Goal: Navigation & Orientation: Find specific page/section

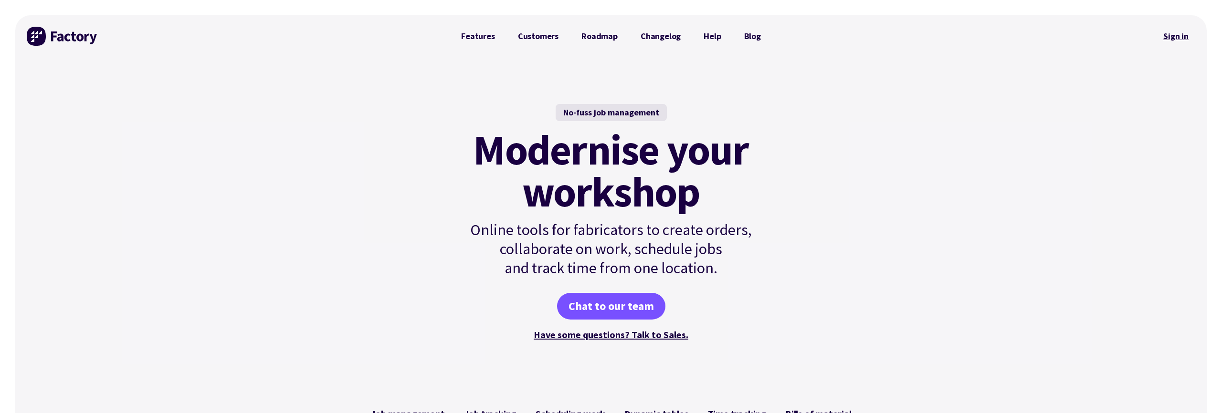
click at [1174, 30] on link "Sign in" at bounding box center [1175, 36] width 39 height 22
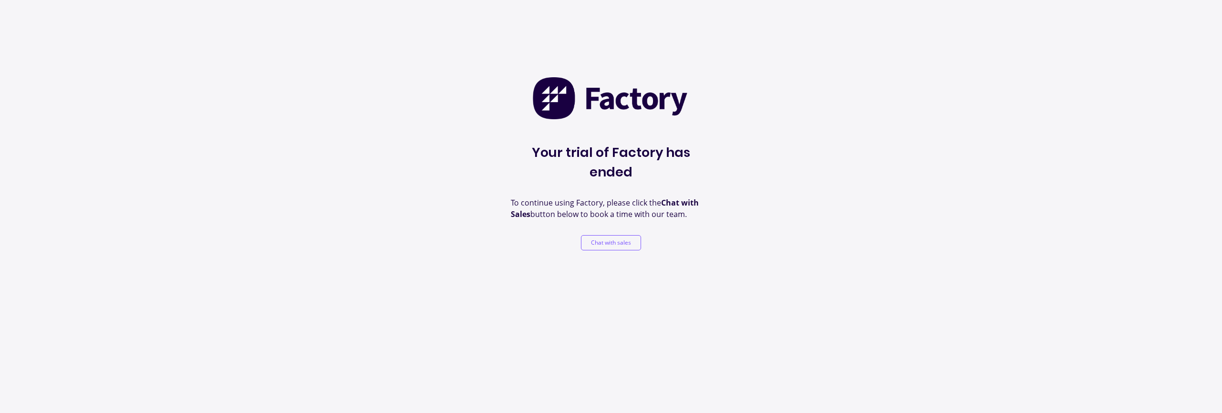
click at [623, 113] on img at bounding box center [611, 98] width 158 height 44
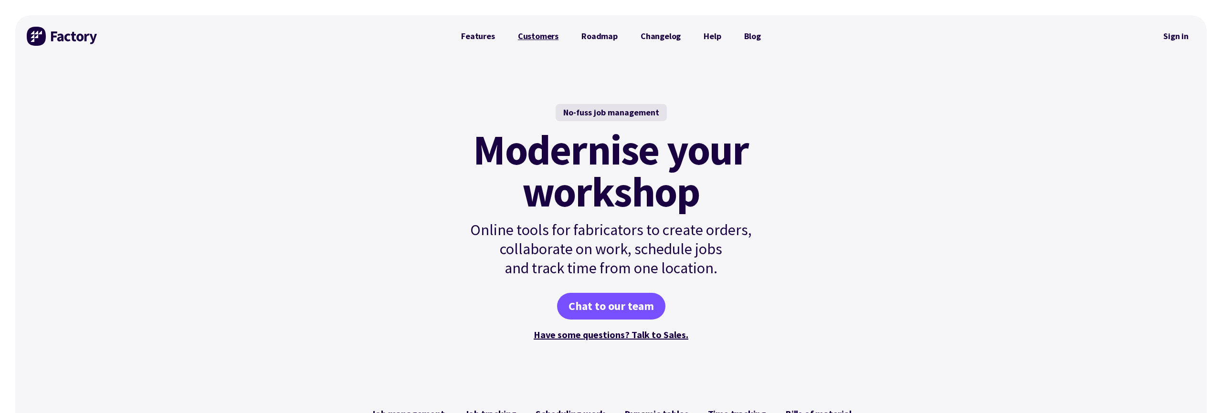
click at [534, 37] on link "Customers" at bounding box center [537, 36] width 63 height 19
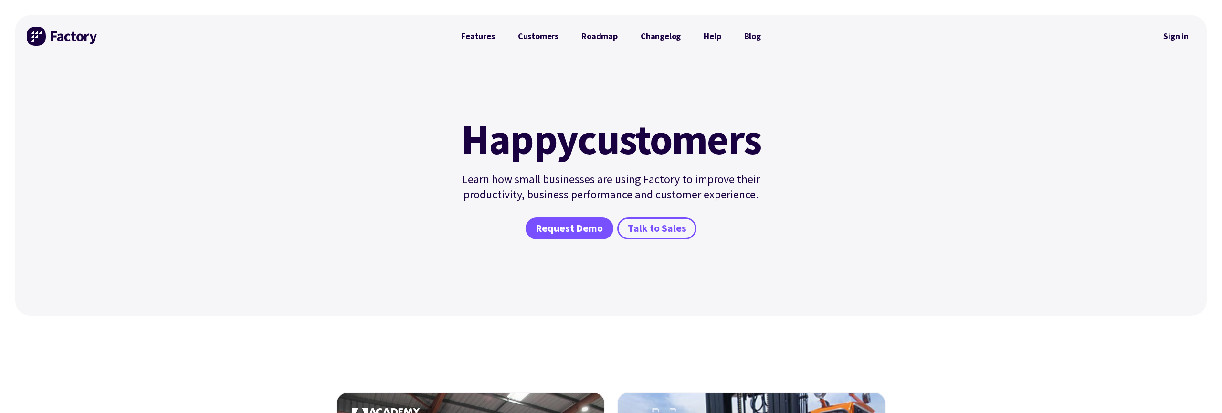
click at [751, 34] on link "Blog" at bounding box center [753, 36] width 40 height 19
